Goal: Task Accomplishment & Management: Manage account settings

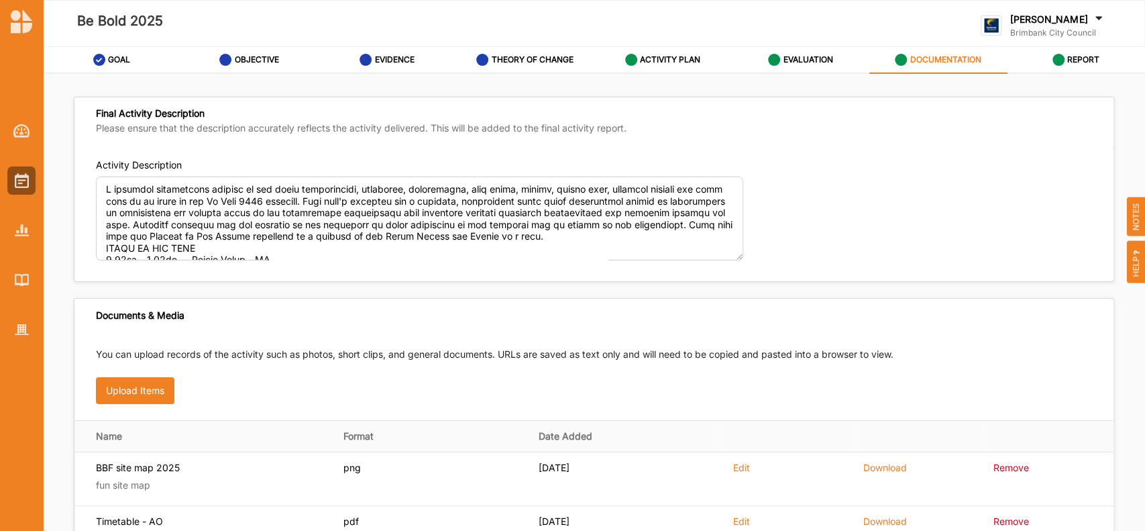
click at [940, 57] on label "DOCUMENTATION" at bounding box center [945, 59] width 71 height 11
click at [786, 60] on label "EVALUATION" at bounding box center [808, 59] width 50 height 11
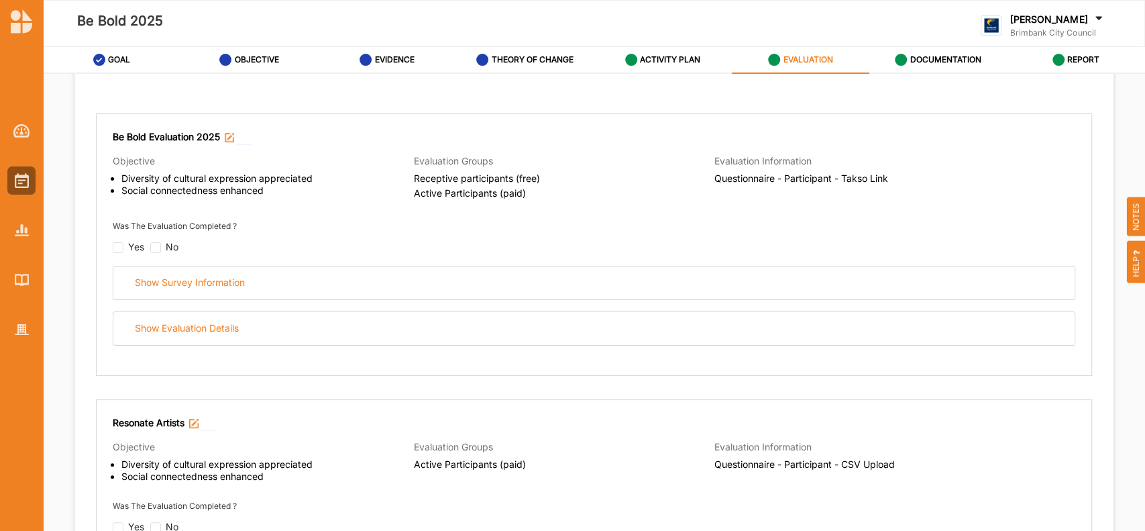
scroll to position [140, 0]
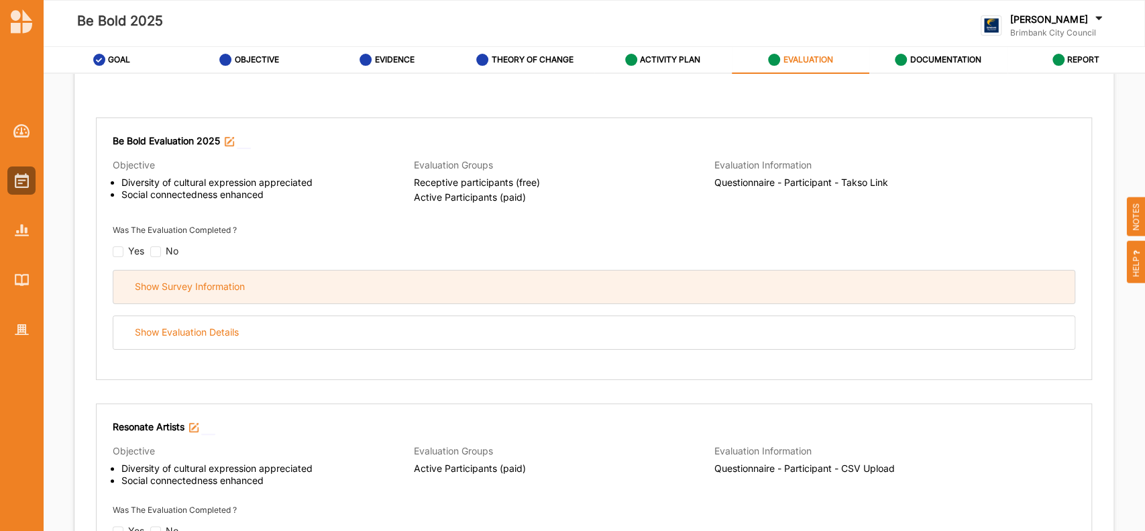
click at [180, 284] on div "Show Survey Information" at bounding box center [190, 286] width 110 height 12
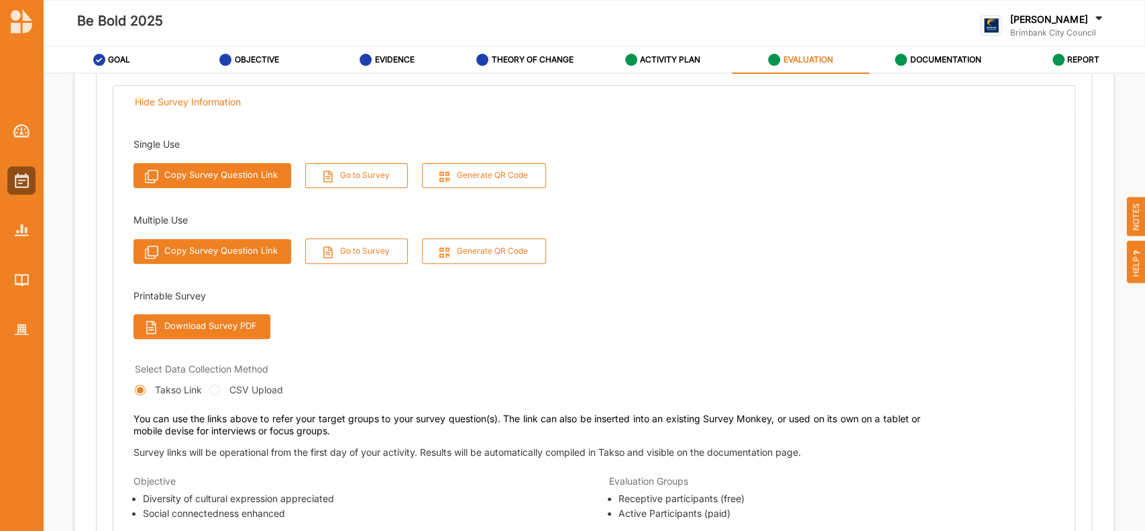
scroll to position [331, 0]
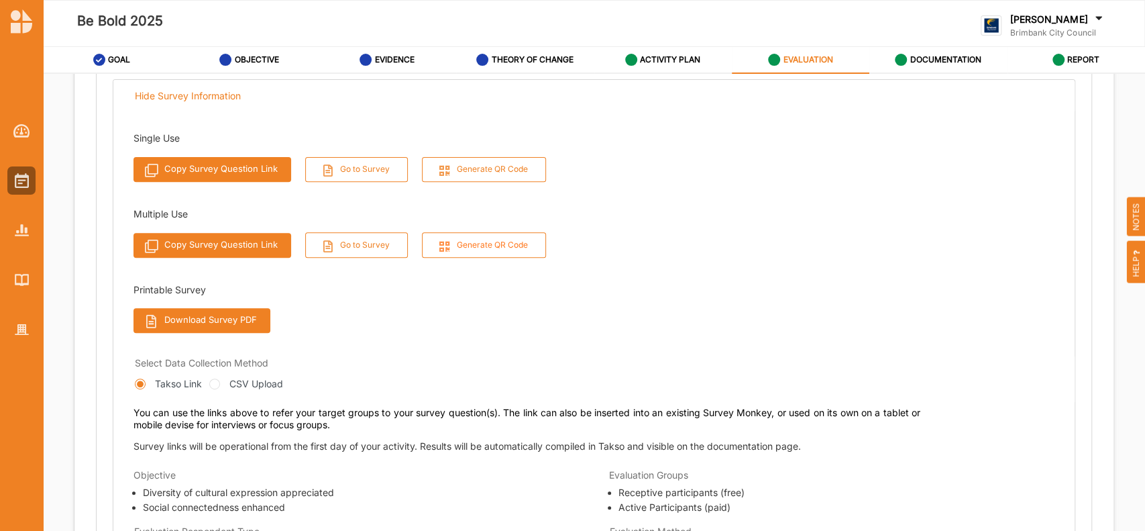
click at [482, 249] on button "Generate QR Code" at bounding box center [484, 244] width 125 height 25
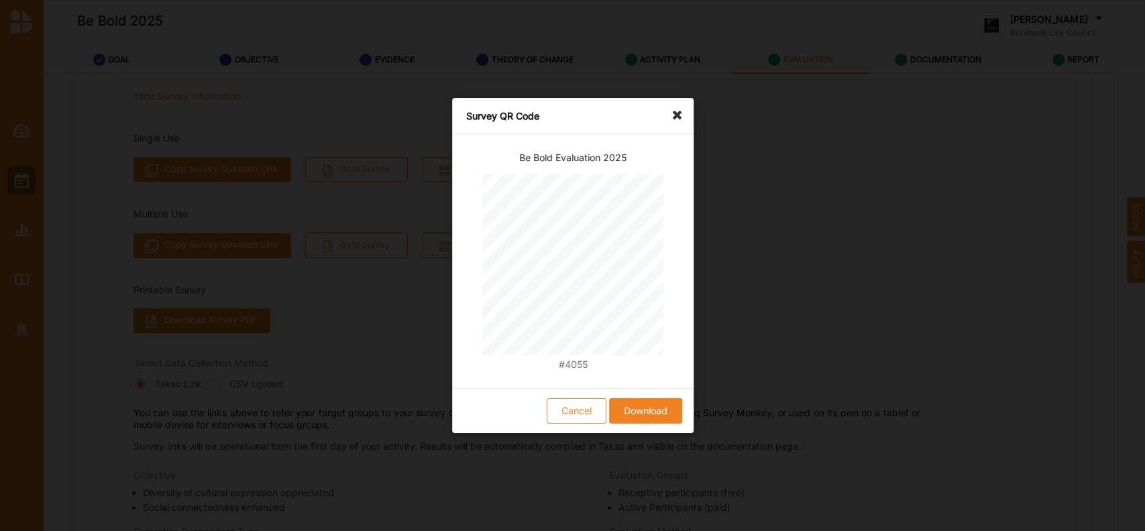
click at [655, 407] on button "Download" at bounding box center [644, 410] width 73 height 25
click at [574, 413] on button "Cancel" at bounding box center [577, 410] width 60 height 25
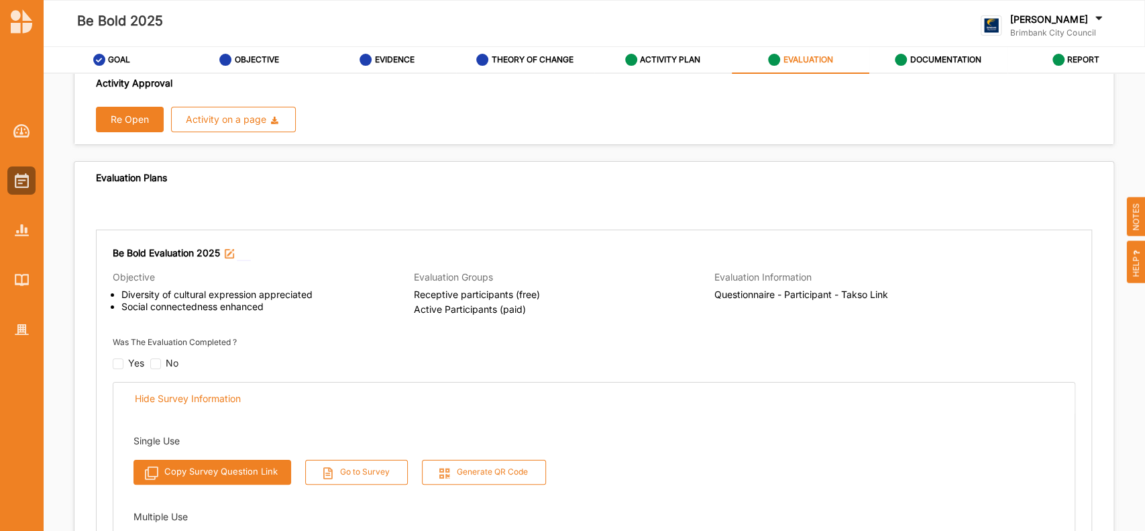
scroll to position [0, 0]
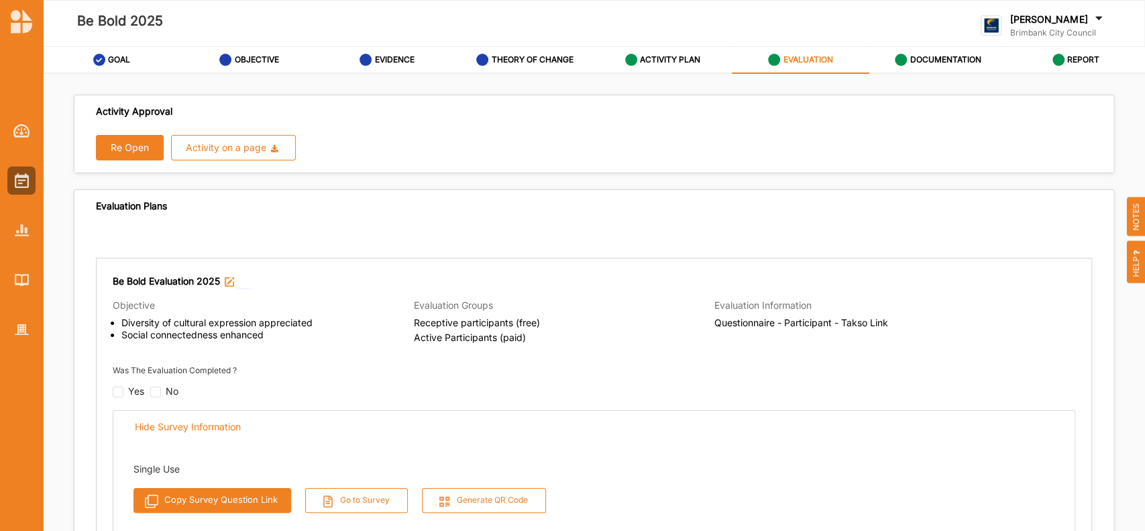
click at [121, 145] on button "Re Open" at bounding box center [130, 147] width 68 height 25
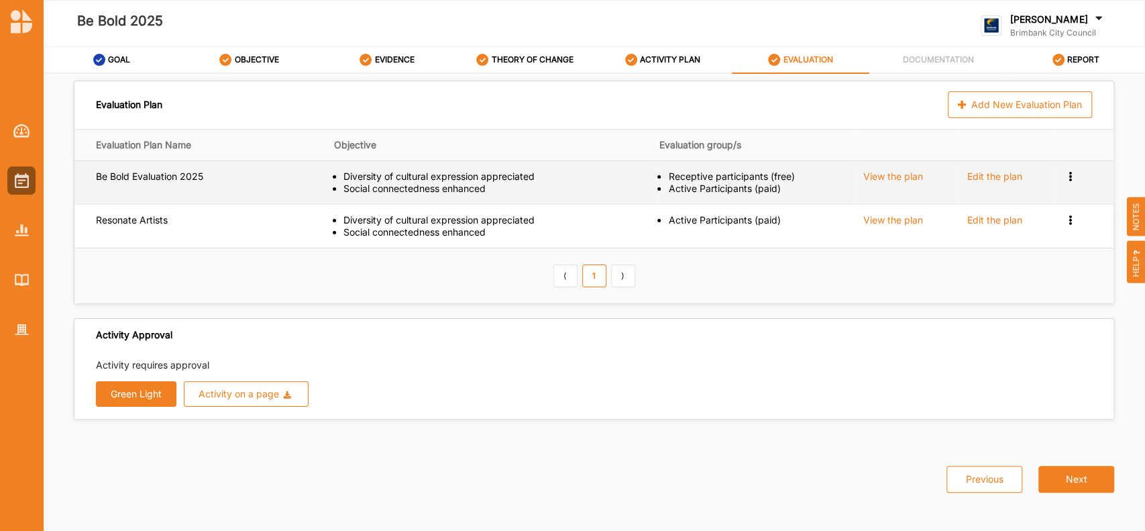
click at [990, 172] on div "Edit the plan" at bounding box center [994, 176] width 55 height 12
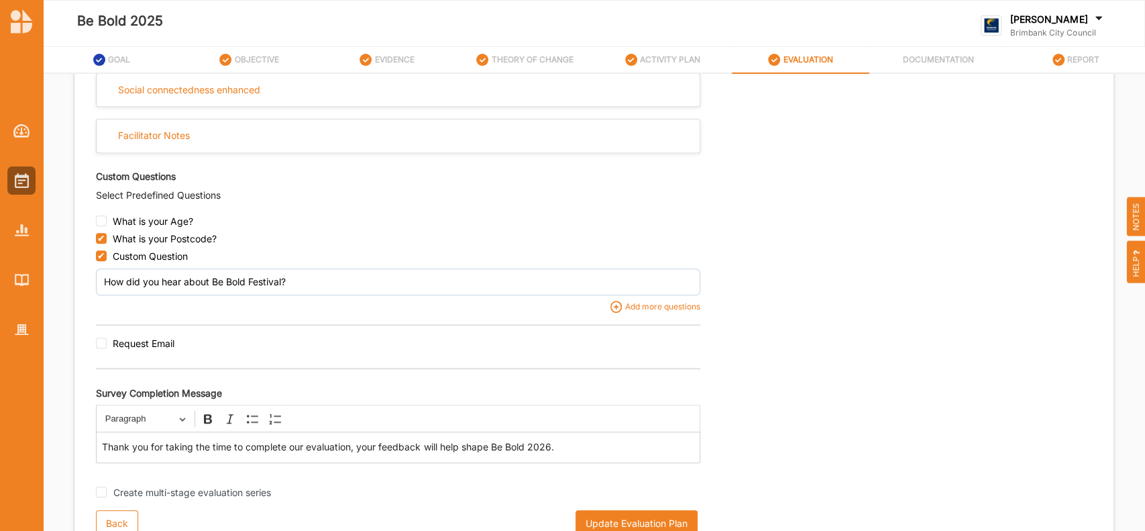
scroll to position [576, 0]
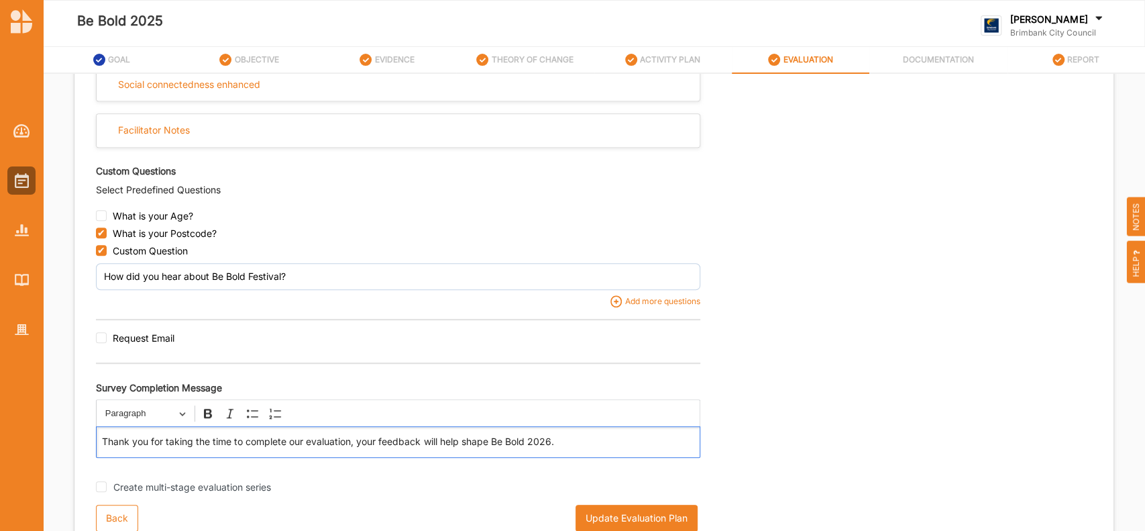
click at [570, 443] on p "Thank you for taking the time to complete our evaluation, your feedback will he…" at bounding box center [398, 441] width 592 height 13
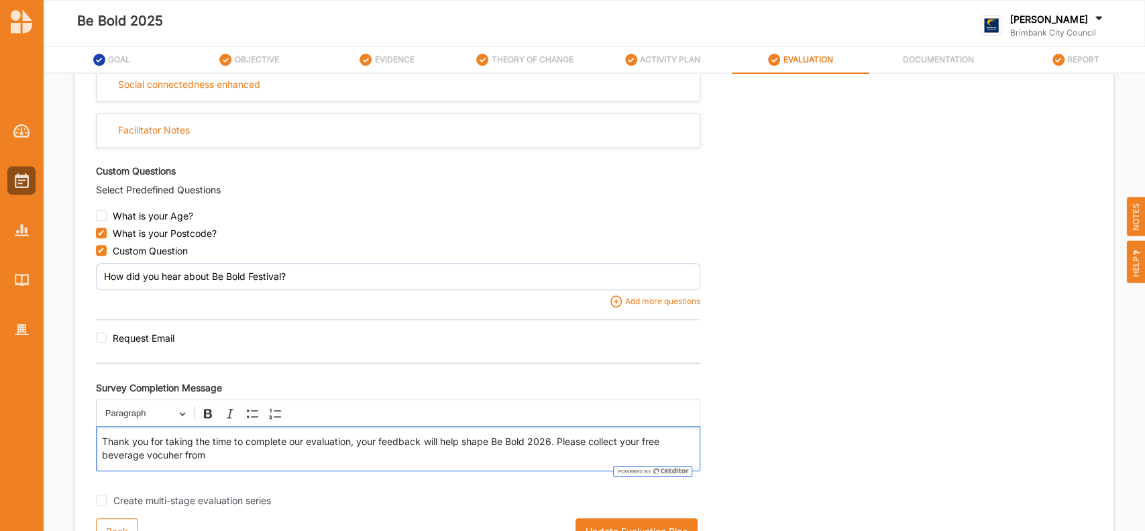
click at [160, 453] on p "Thank you for taking the time to complete our evaluation, your feedback will he…" at bounding box center [398, 448] width 592 height 27
click at [217, 456] on p "Thank you for taking the time to complete our evaluation, your feedback will he…" at bounding box center [398, 448] width 592 height 27
click at [628, 525] on button "Update Evaluation Plan" at bounding box center [637, 531] width 122 height 27
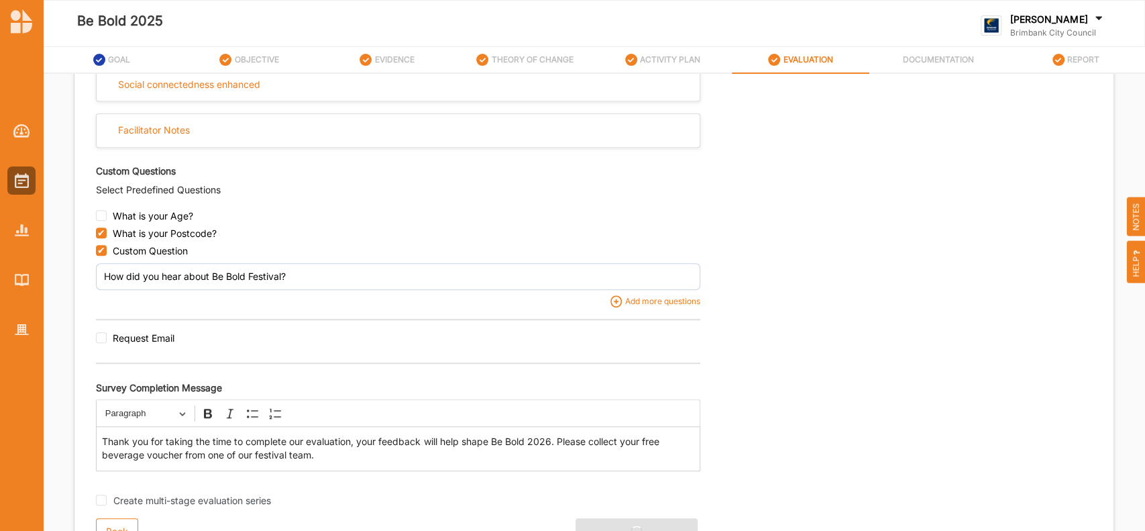
scroll to position [0, 0]
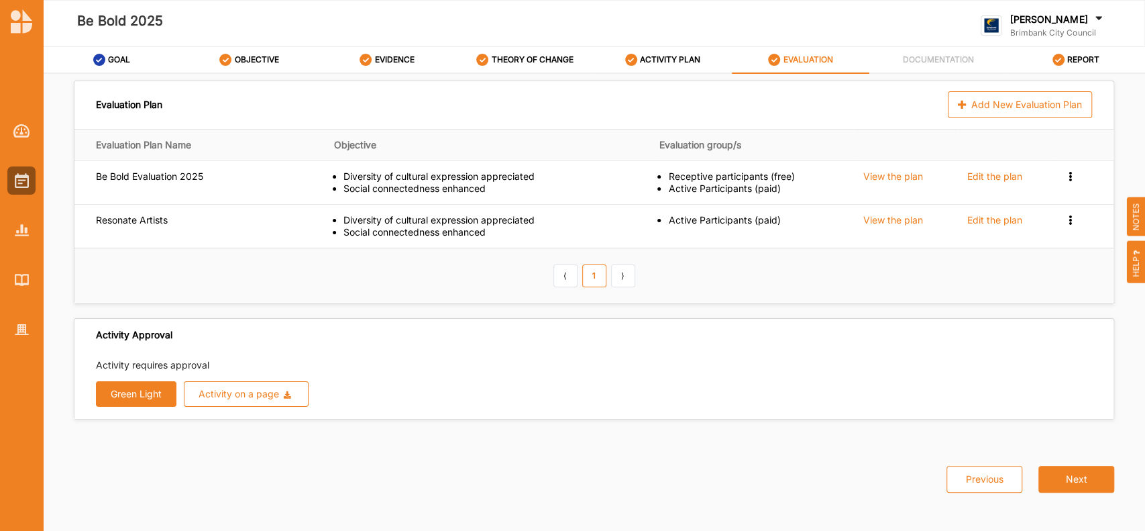
click at [128, 394] on button "Green Light" at bounding box center [136, 393] width 80 height 25
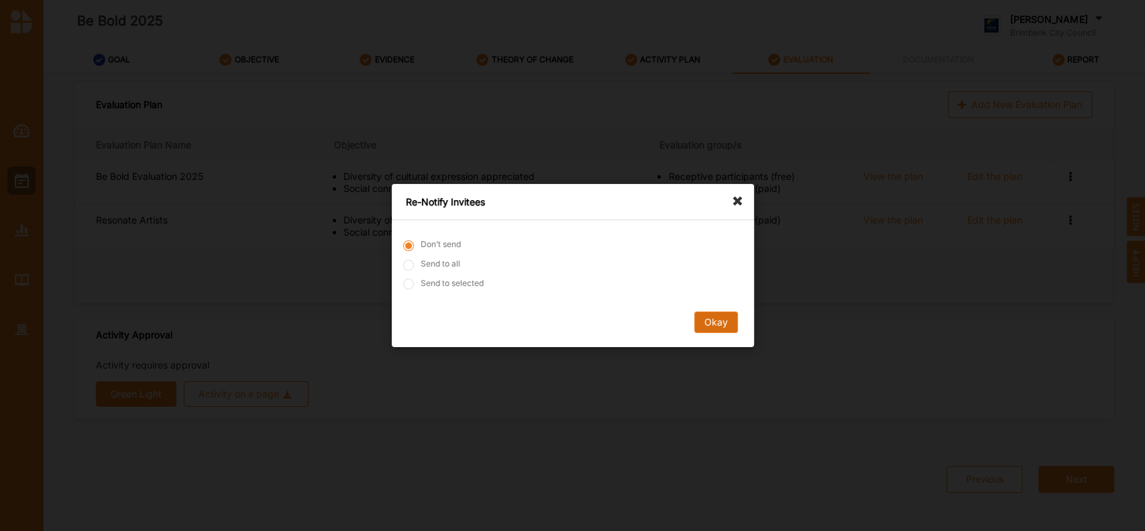
click at [715, 314] on button "Okay" at bounding box center [716, 321] width 44 height 21
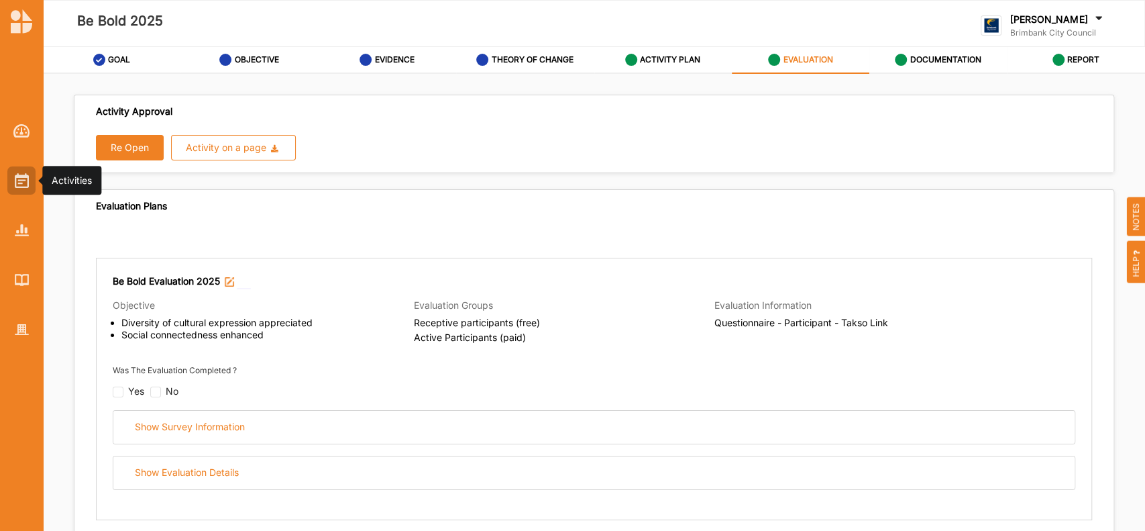
click at [19, 169] on div at bounding box center [21, 180] width 28 height 28
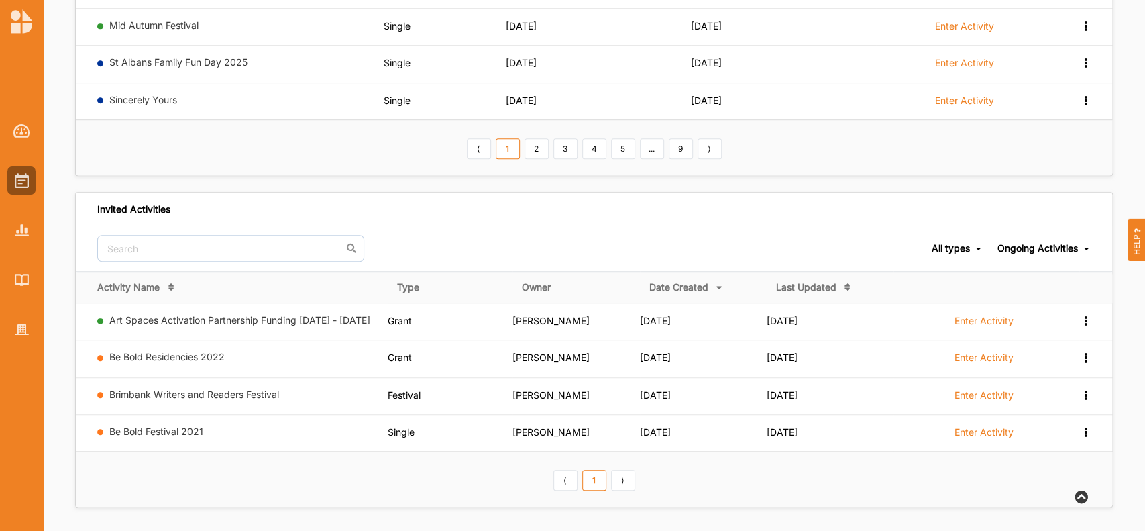
scroll to position [472, 0]
click at [222, 252] on input "text" at bounding box center [230, 247] width 267 height 27
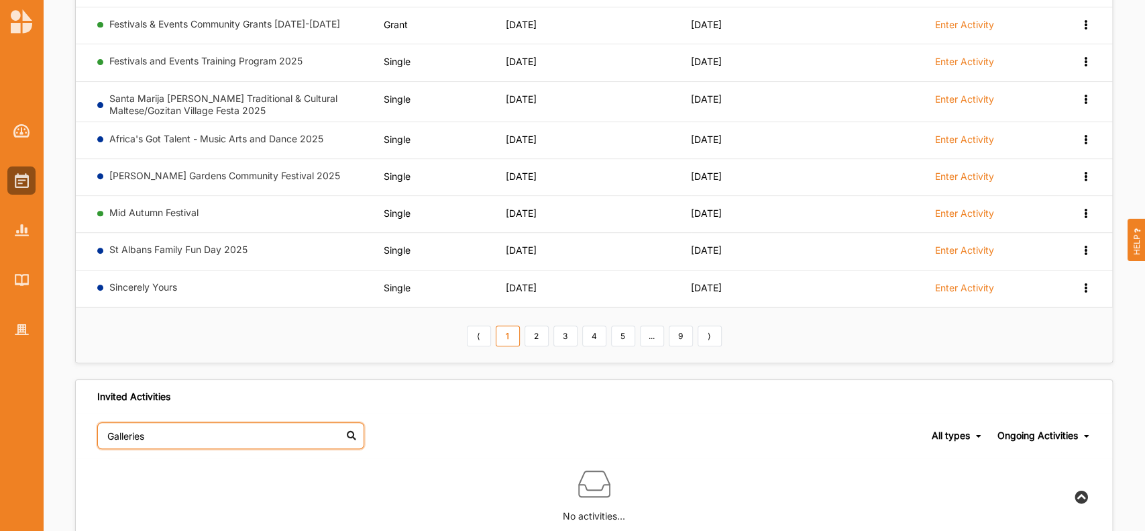
scroll to position [316, 0]
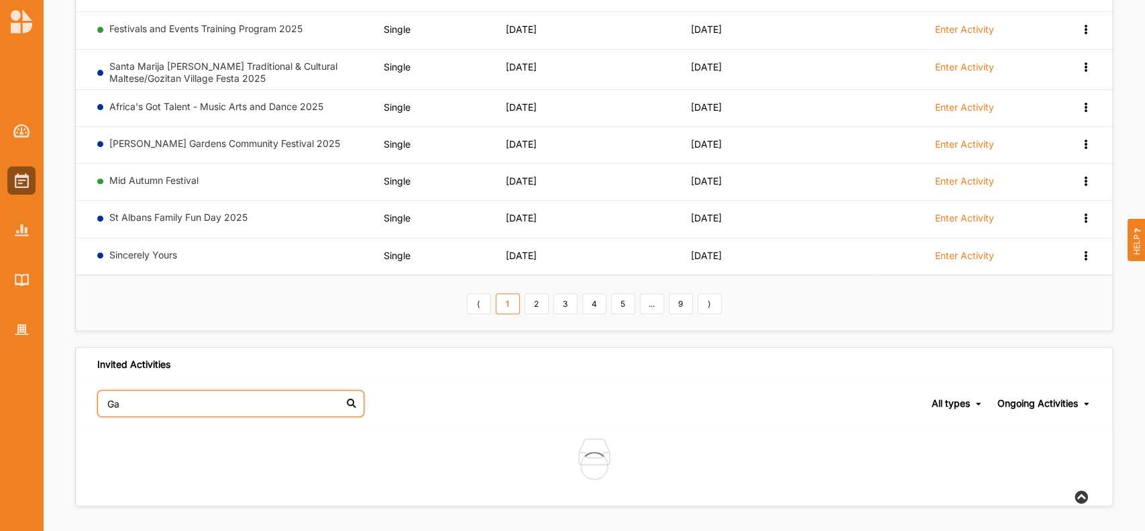
type input "G"
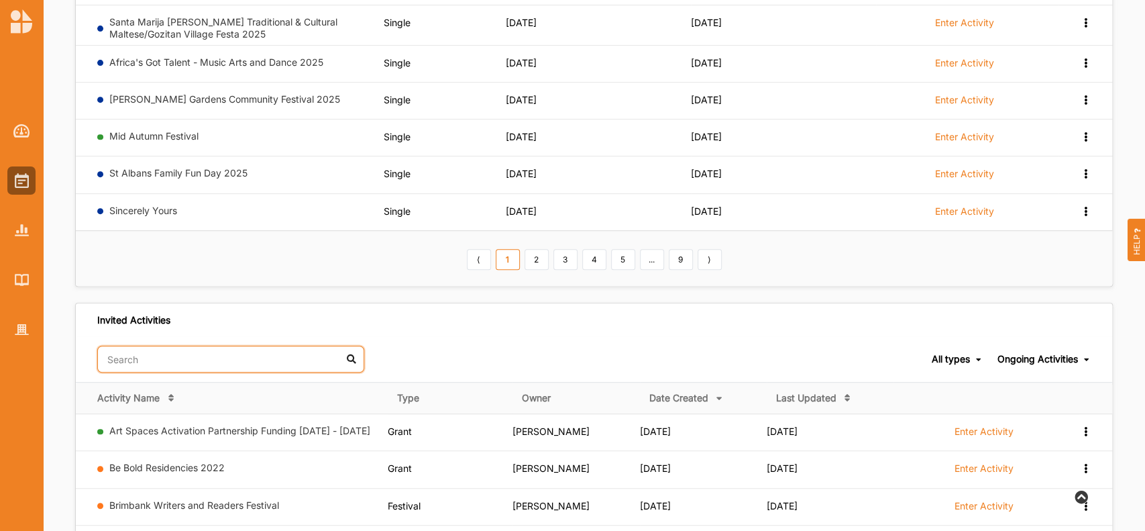
scroll to position [472, 0]
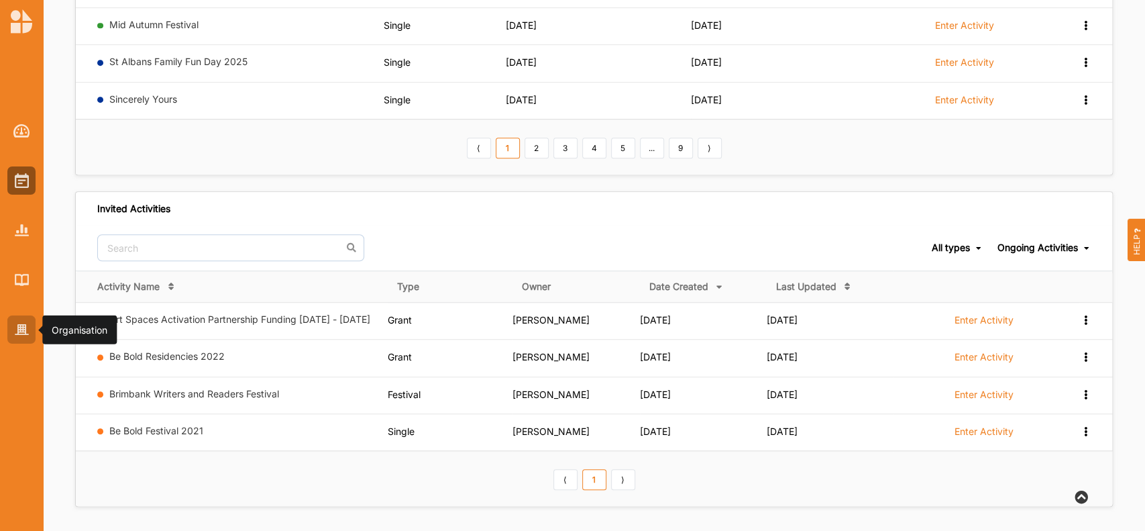
click at [19, 329] on img at bounding box center [22, 329] width 14 height 11
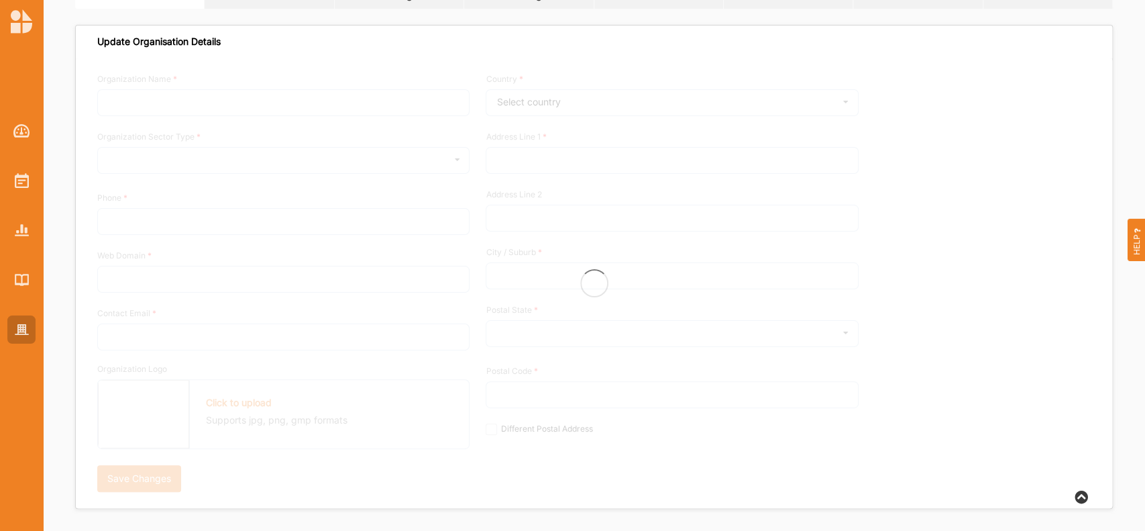
type input "Brimbank City Council"
type input "[PHONE_NUMBER]"
type input "[DOMAIN_NAME]"
type input "[EMAIL_ADDRESS][DOMAIN_NAME]"
type input "[STREET_ADDRESS]"
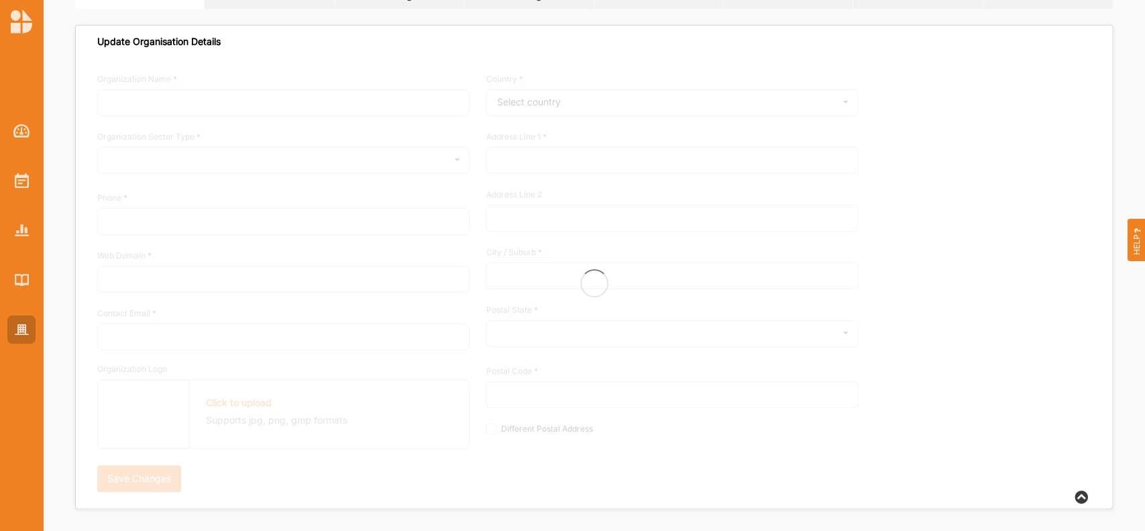
type input "Sunshine"
type input "3020"
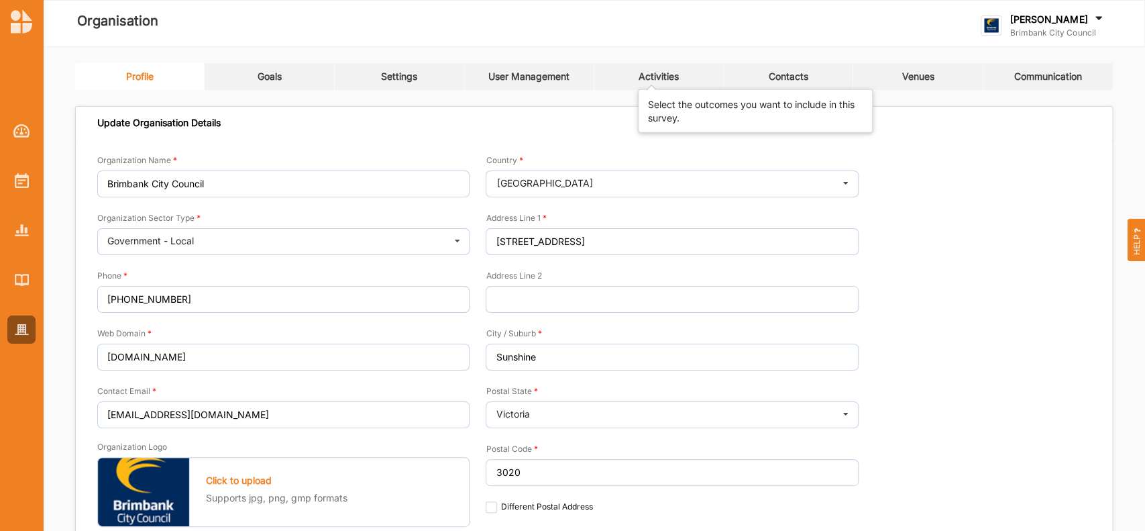
click at [655, 74] on div "Activities" at bounding box center [659, 76] width 40 height 12
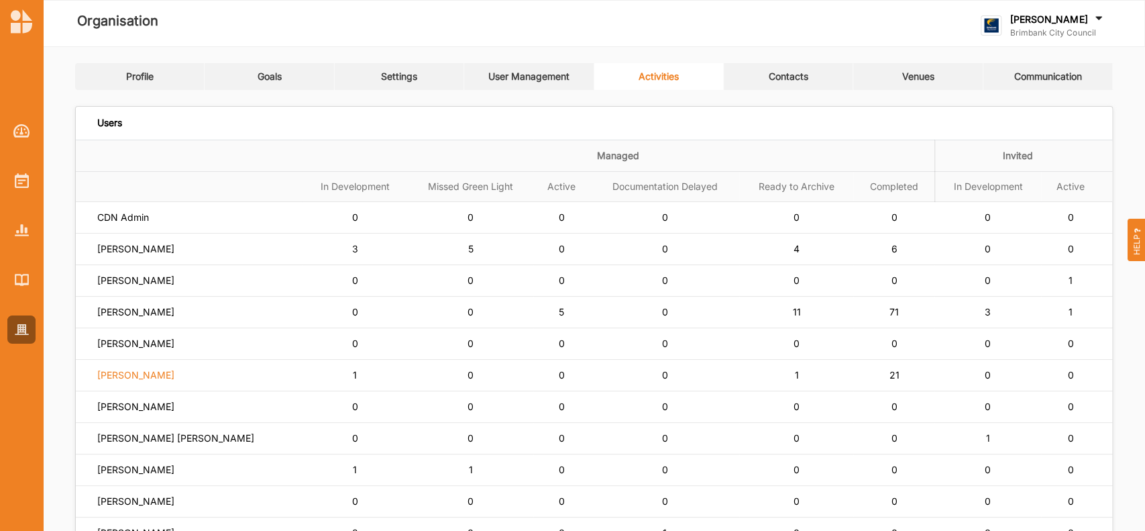
click at [140, 374] on label "[PERSON_NAME]" at bounding box center [135, 375] width 77 height 12
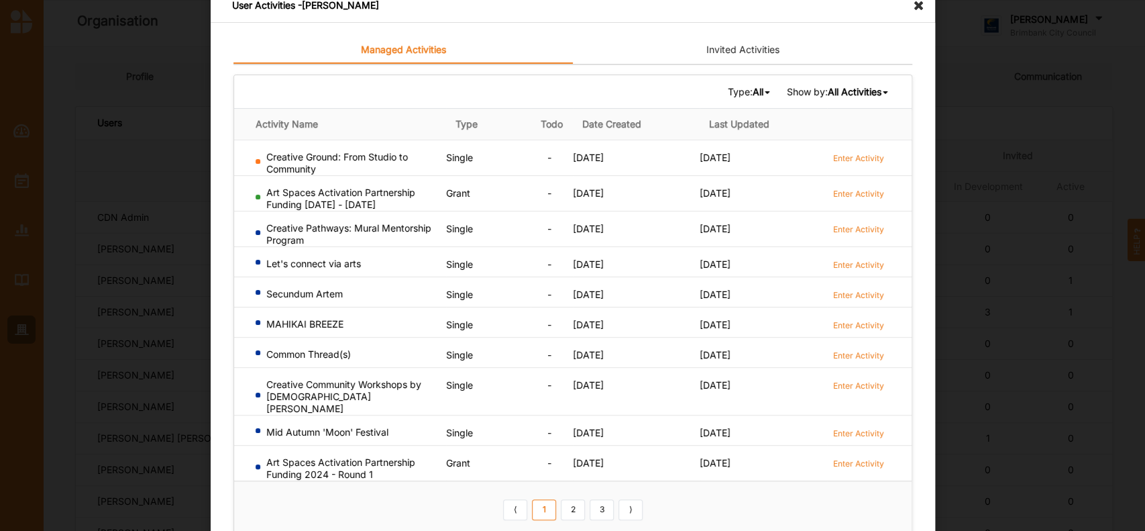
scroll to position [45, 0]
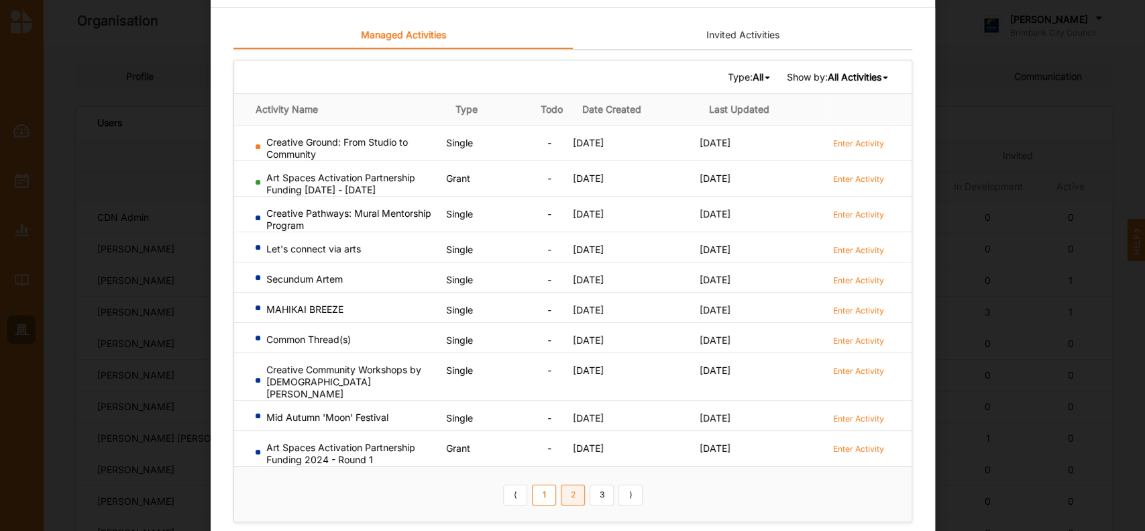
click at [567, 484] on link "2" at bounding box center [573, 494] width 24 height 21
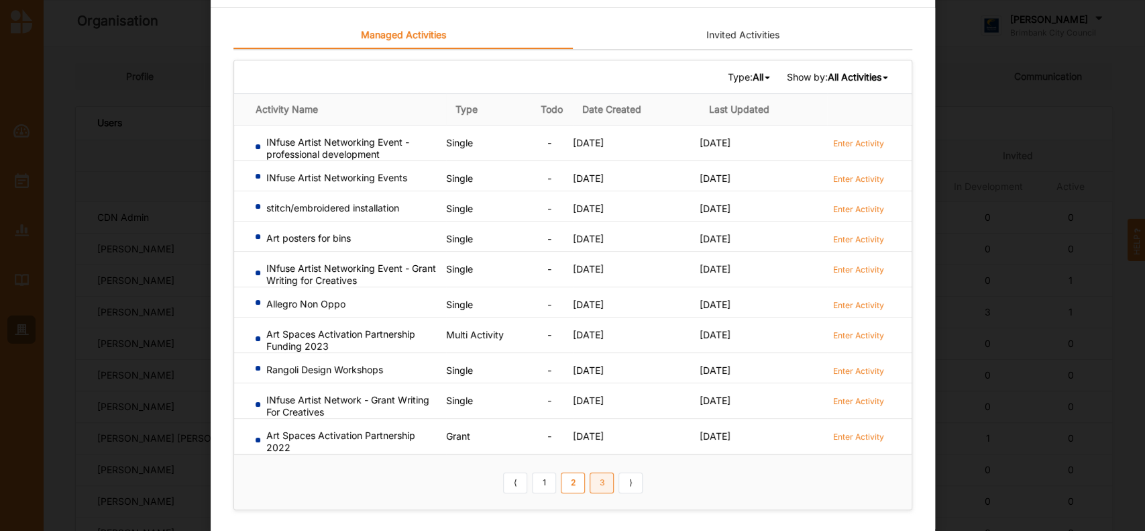
click at [598, 480] on link "3" at bounding box center [602, 482] width 24 height 21
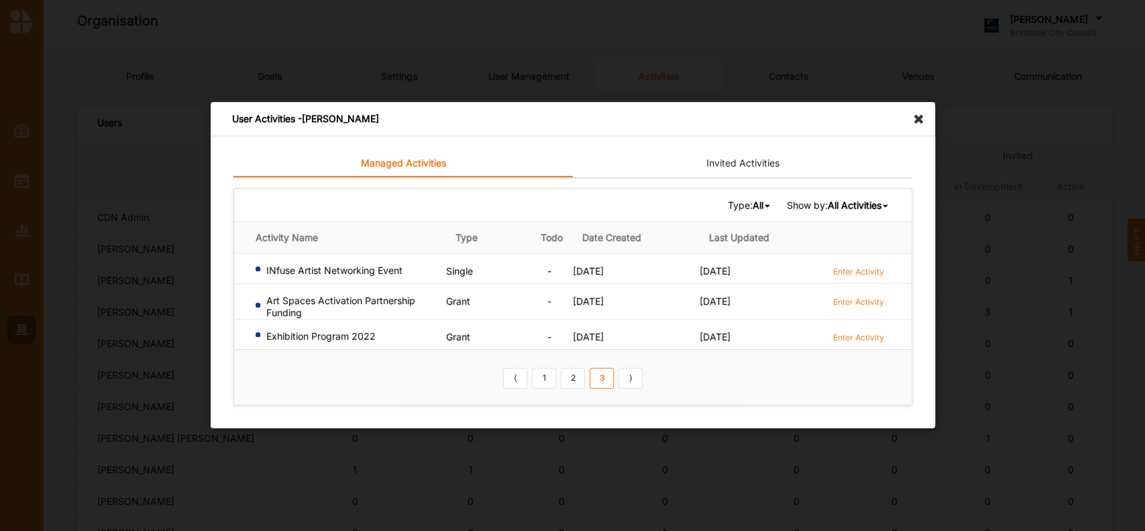
scroll to position [0, 0]
click at [919, 119] on icon at bounding box center [922, 112] width 21 height 21
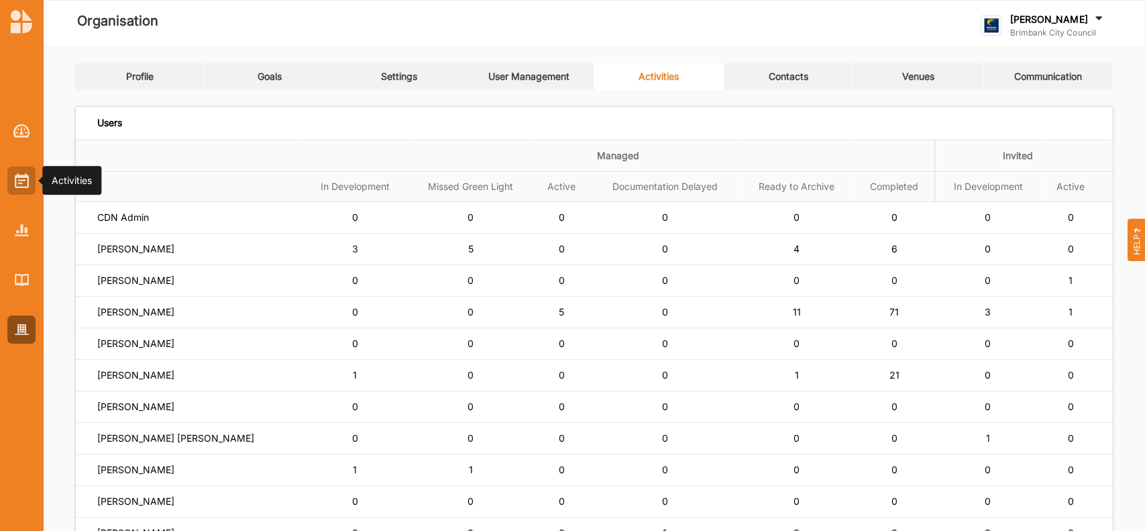
click at [19, 180] on img at bounding box center [22, 180] width 14 height 15
